Goal: Task Accomplishment & Management: Use online tool/utility

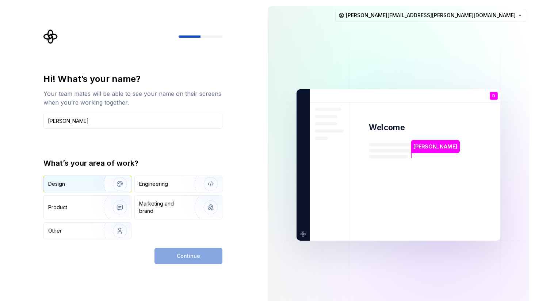
type input "[PERSON_NAME]"
click at [104, 179] on img "button" at bounding box center [115, 183] width 47 height 49
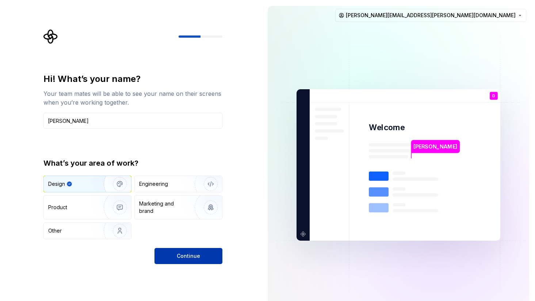
click at [176, 255] on button "Continue" at bounding box center [188, 256] width 68 height 16
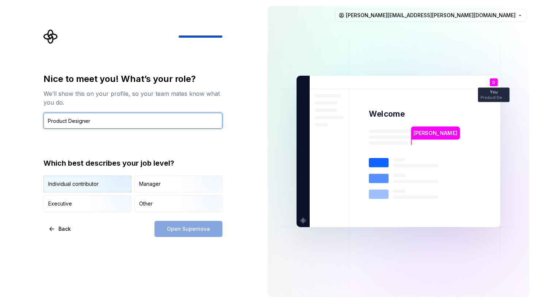
type input "Product Designer"
click at [116, 183] on img "button" at bounding box center [113, 192] width 47 height 49
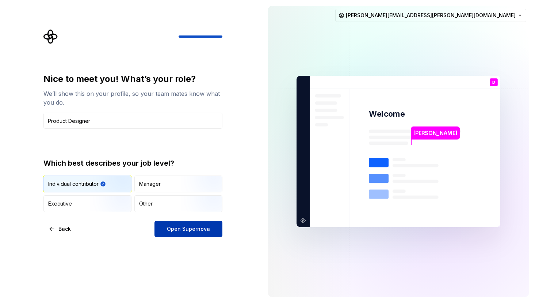
click at [175, 228] on span "Open Supernova" at bounding box center [188, 228] width 43 height 7
